Goal: Transaction & Acquisition: Subscribe to service/newsletter

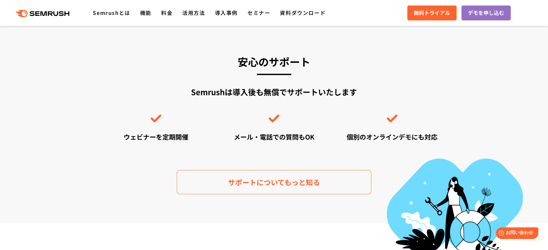
scroll to position [1521, 0]
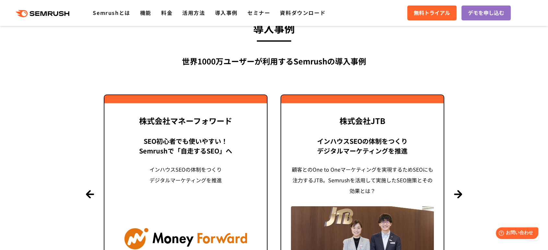
click at [61, 7] on div ".cls {fill: #FF642D;} .cls {fill: #FF642D;} Semrushとは 機能 料金 活用方法 導入事例 セミナー 資料ダウ…" at bounding box center [274, 12] width 548 height 19
click at [58, 13] on icon ".cls {fill: #FF642D;}" at bounding box center [42, 13] width 73 height 7
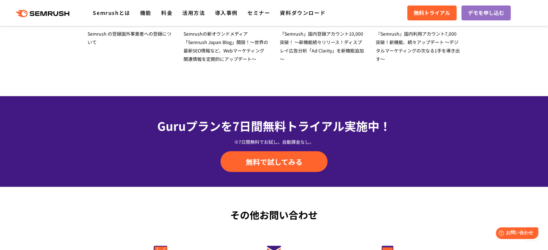
scroll to position [2314, 0]
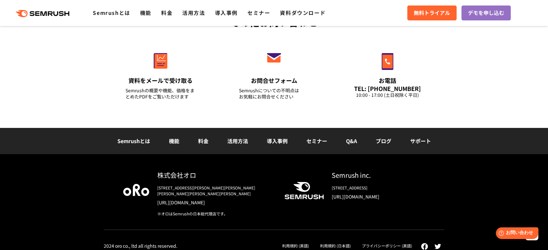
click at [56, 11] on icon ".cls {fill: #FF642D;}" at bounding box center [42, 13] width 73 height 7
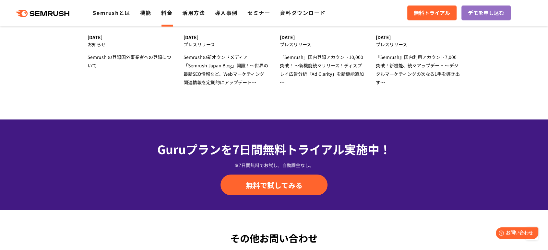
click at [163, 12] on link "料金" at bounding box center [166, 13] width 11 height 8
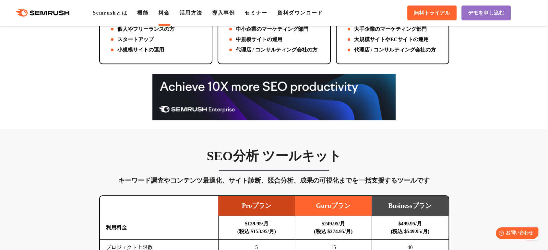
scroll to position [252, 0]
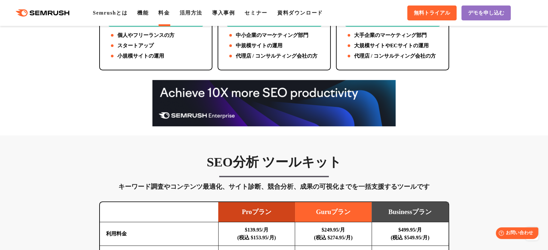
click at [243, 94] on img at bounding box center [273, 103] width 243 height 46
